Goal: Task Accomplishment & Management: Manage account settings

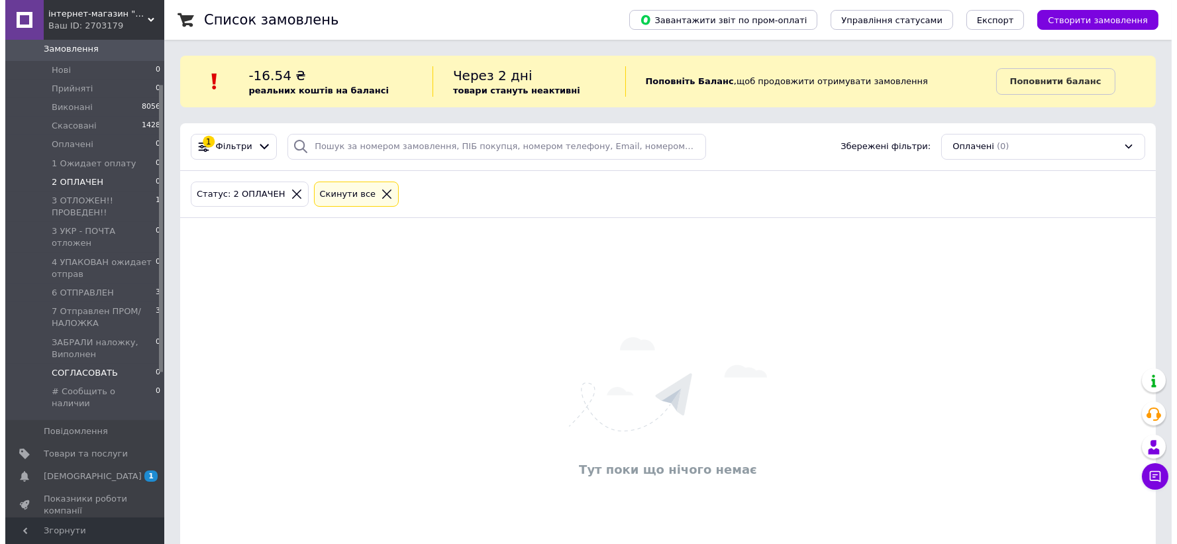
scroll to position [147, 0]
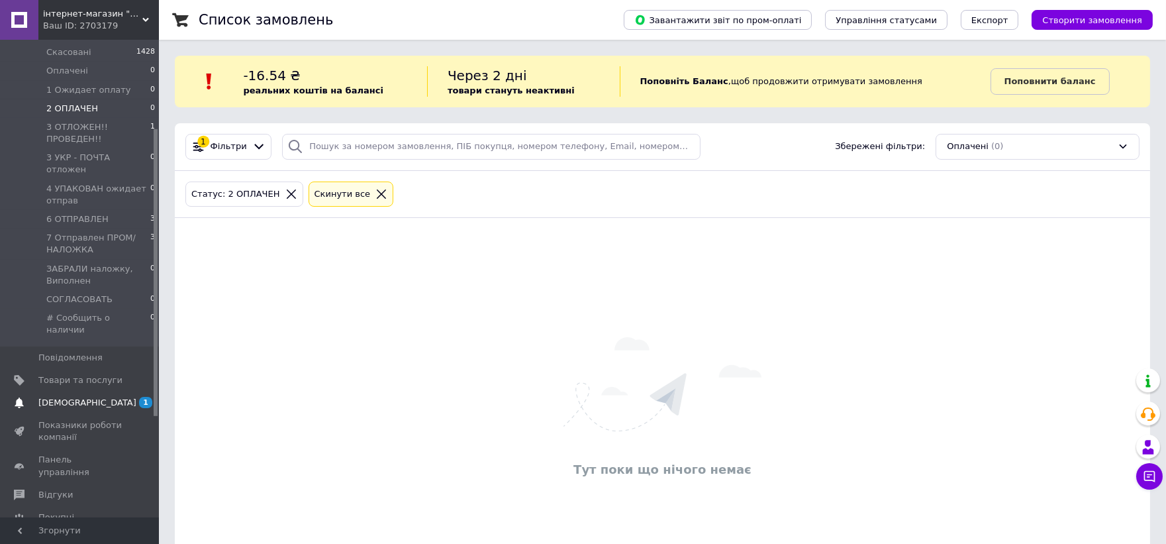
click at [78, 397] on span "[DEMOGRAPHIC_DATA]" at bounding box center [87, 403] width 98 height 12
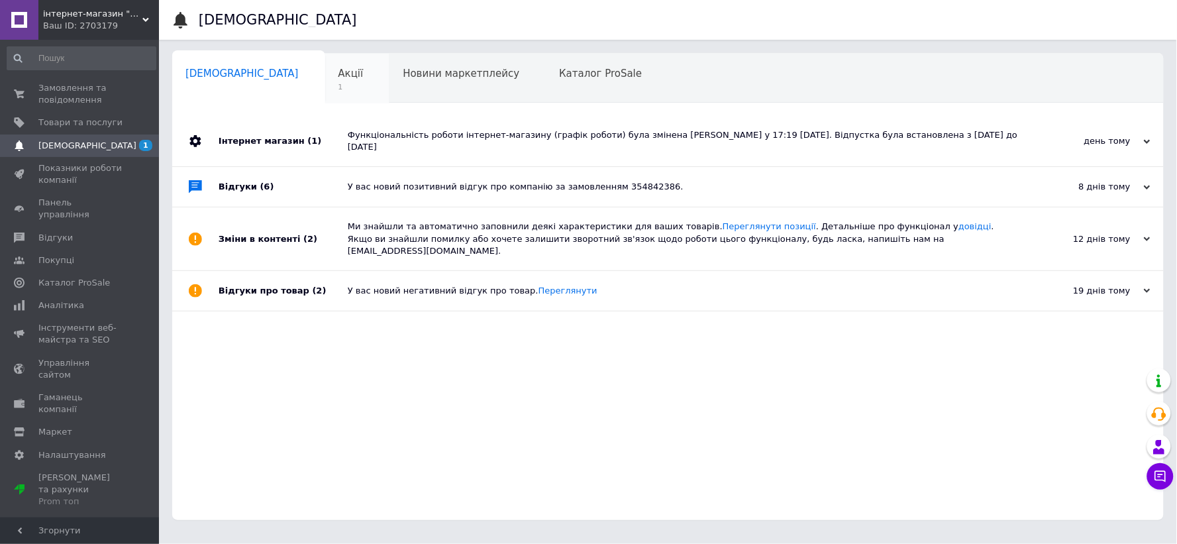
click at [338, 68] on span "Акції" at bounding box center [350, 74] width 25 height 12
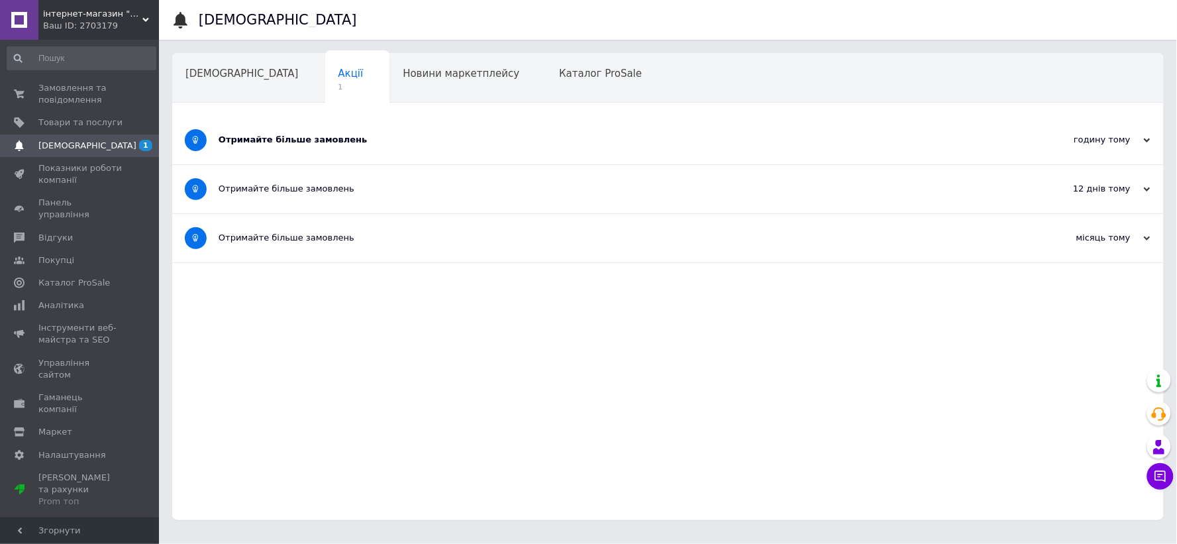
click at [311, 142] on div "Отримайте більше замовлень" at bounding box center [617, 140] width 799 height 12
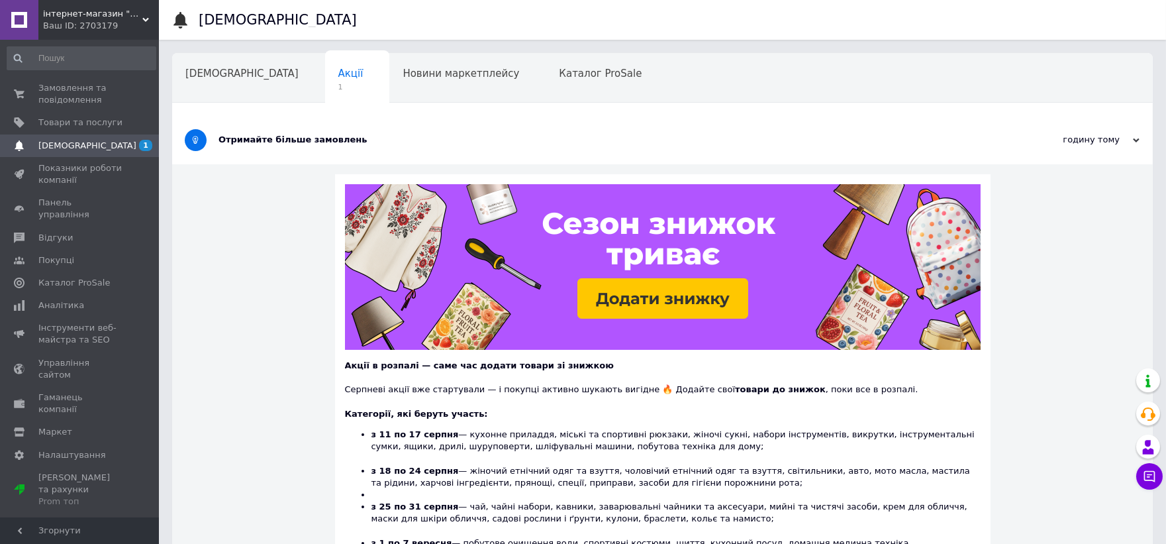
click at [325, 73] on div "Акції 1" at bounding box center [357, 79] width 65 height 50
click at [228, 73] on span "[DEMOGRAPHIC_DATA]" at bounding box center [241, 74] width 113 height 12
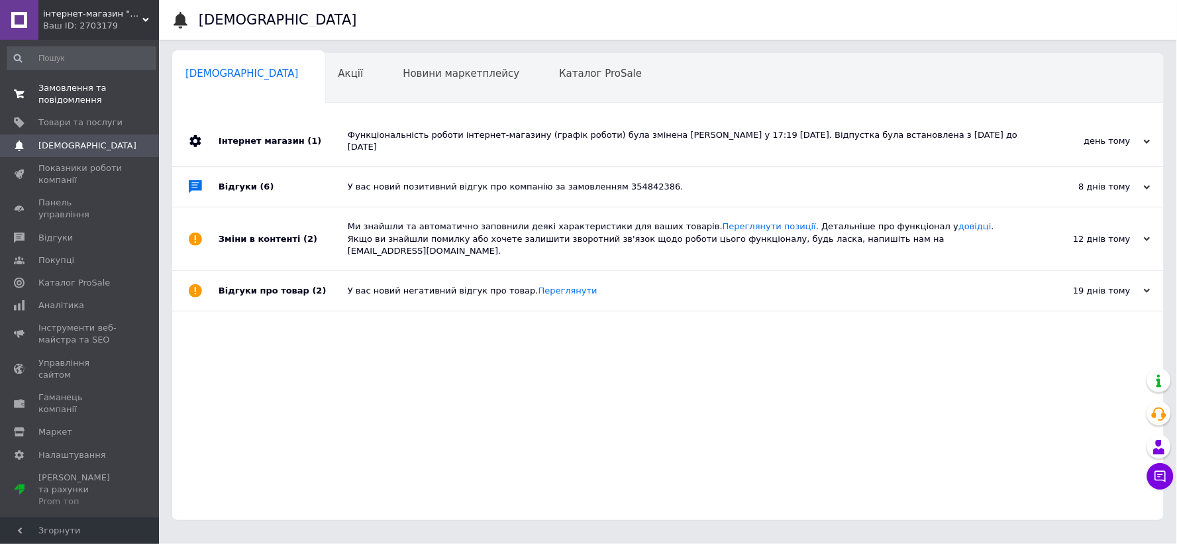
click at [68, 97] on span "Замовлення та повідомлення" at bounding box center [80, 94] width 84 height 24
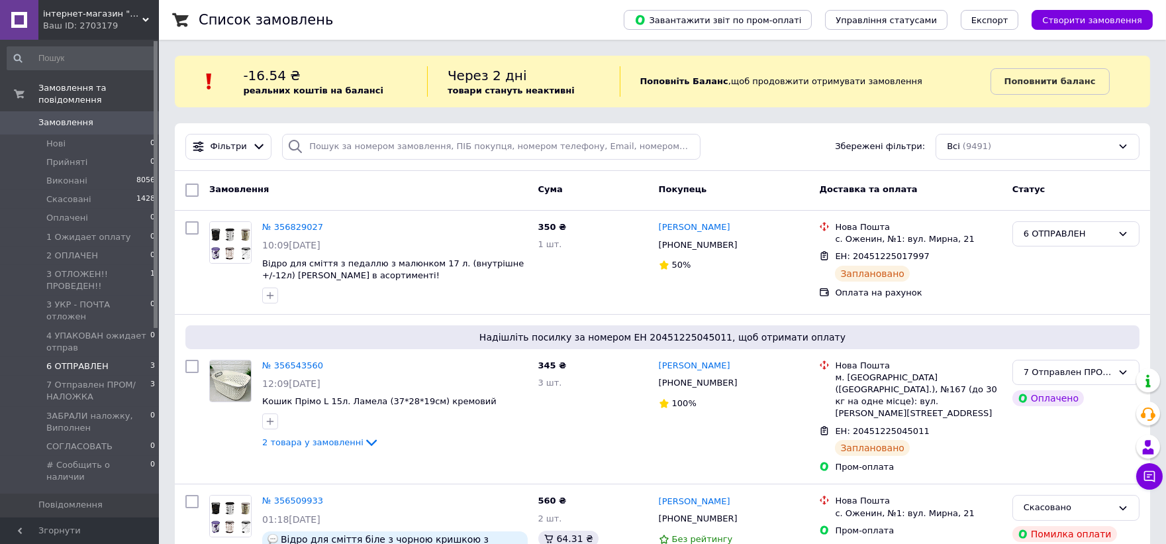
click at [83, 360] on span "6 ОТПРАВЛЕН" at bounding box center [77, 366] width 62 height 12
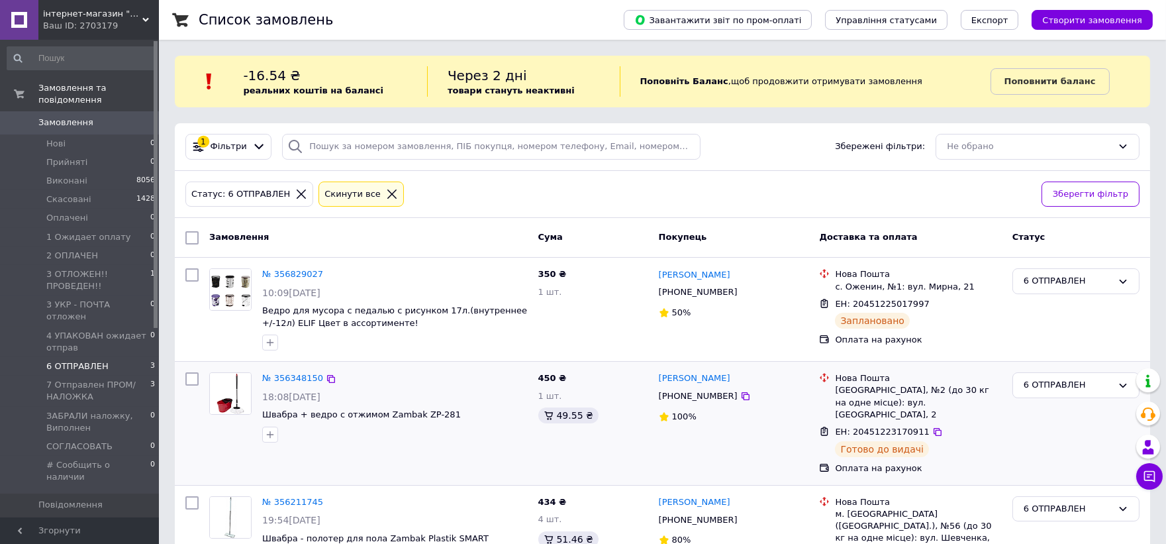
scroll to position [70, 0]
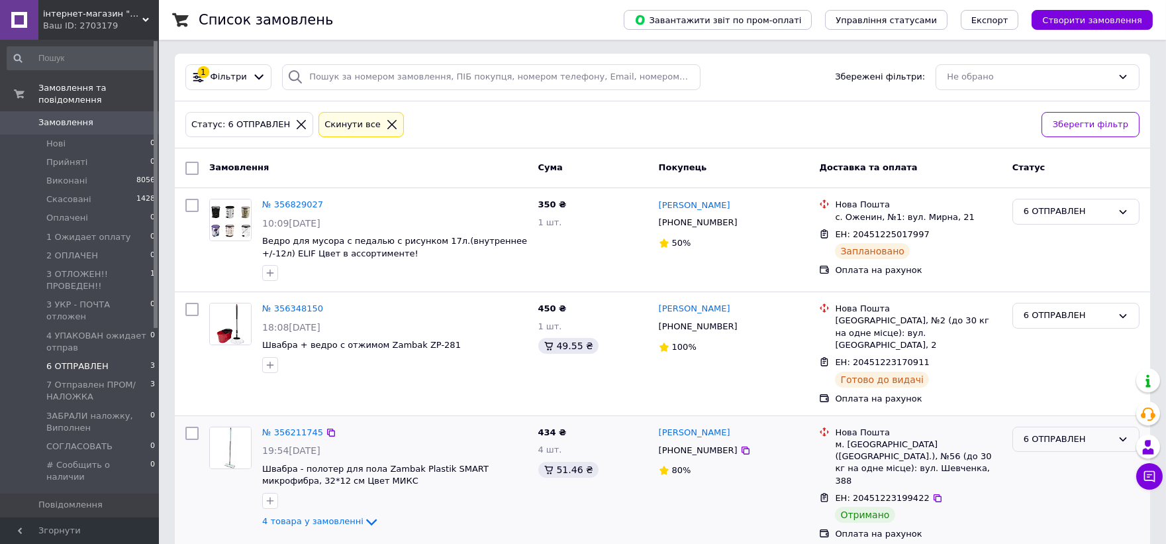
click at [1047, 432] on div "6 ОТПРАВЛЕН" at bounding box center [1068, 439] width 89 height 14
click at [1051, 481] on li "Виконано" at bounding box center [1076, 491] width 126 height 24
